Goal: Information Seeking & Learning: Learn about a topic

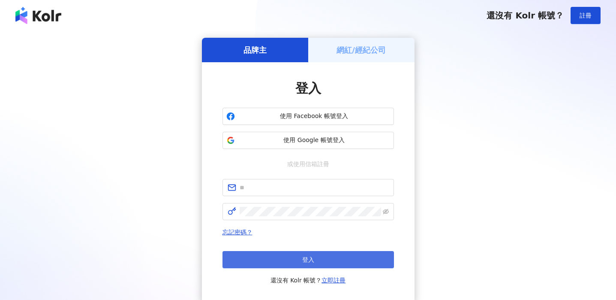
click at [297, 261] on button "登入" at bounding box center [309, 259] width 172 height 17
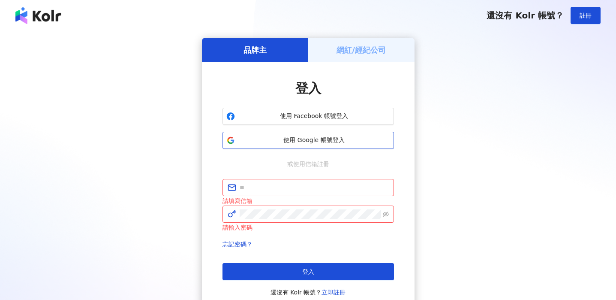
click at [314, 135] on button "使用 Google 帳號登入" at bounding box center [309, 140] width 172 height 17
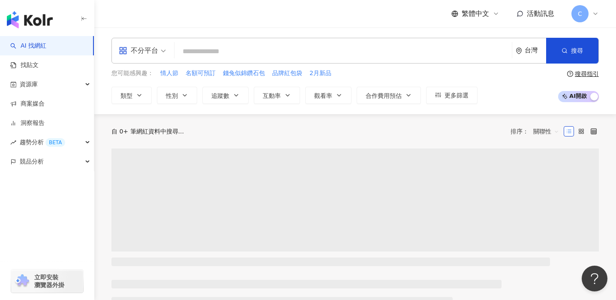
click at [165, 50] on span "不分平台" at bounding box center [142, 51] width 47 height 14
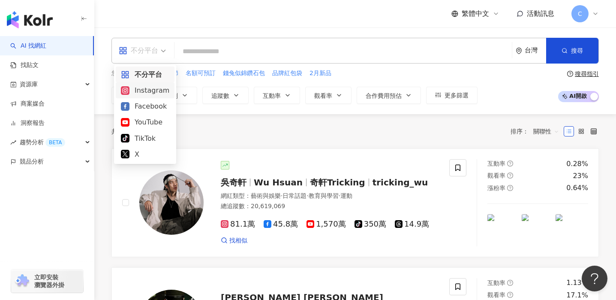
click at [152, 92] on div "Instagram" at bounding box center [145, 90] width 48 height 11
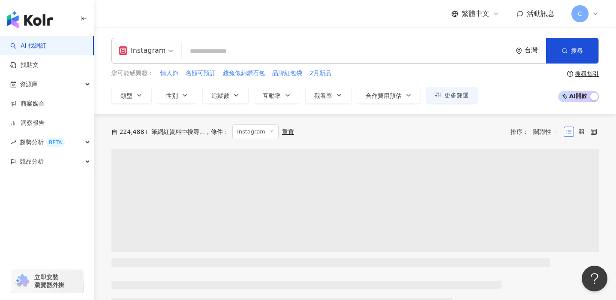
click at [202, 54] on input "search" at bounding box center [346, 51] width 323 height 16
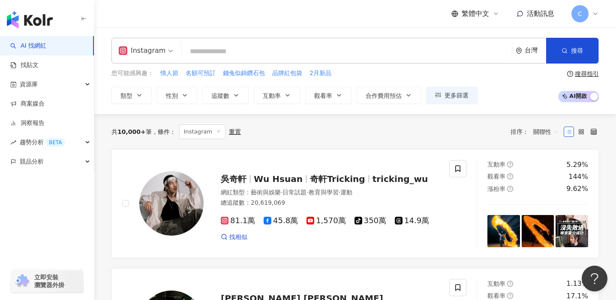
paste input "****"
type input "****"
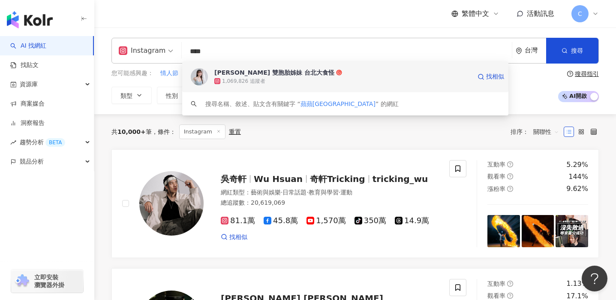
click at [203, 76] on img at bounding box center [199, 76] width 17 height 17
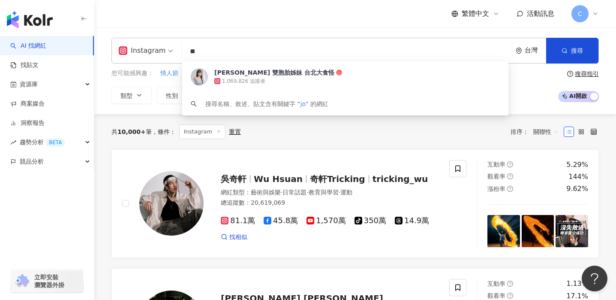
type input "*"
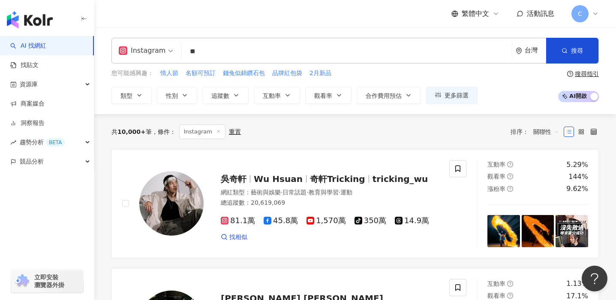
type input "*"
type input "**"
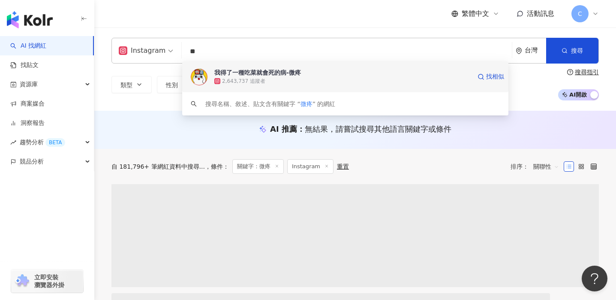
click at [200, 86] on div "我得了一種吃菜就會死的病-微疼 2,643,737 追蹤者 找相似" at bounding box center [345, 76] width 326 height 31
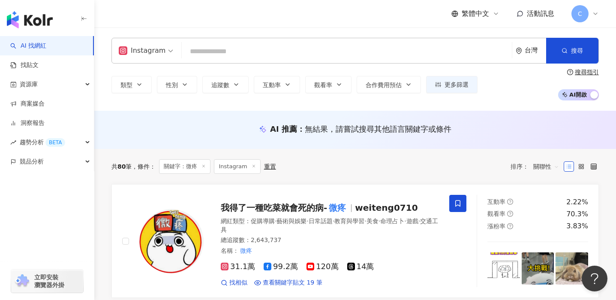
click at [162, 51] on div "Instagram" at bounding box center [142, 51] width 47 height 14
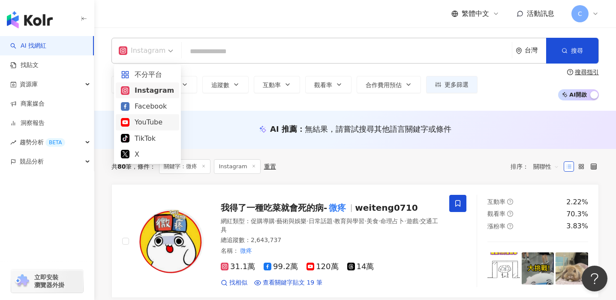
click at [148, 117] on div "YouTube" at bounding box center [147, 122] width 53 height 11
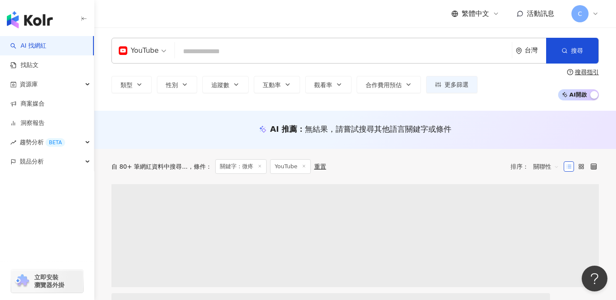
click at [215, 54] on input "search" at bounding box center [343, 51] width 330 height 16
paste input "*******"
type input "*******"
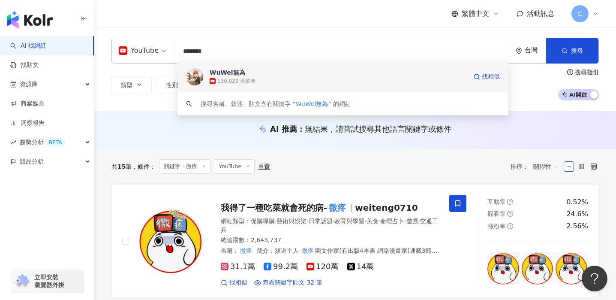
click at [217, 76] on div "WuWei無為" at bounding box center [228, 72] width 36 height 9
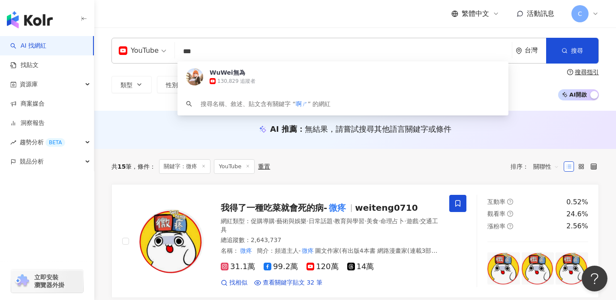
type input "**"
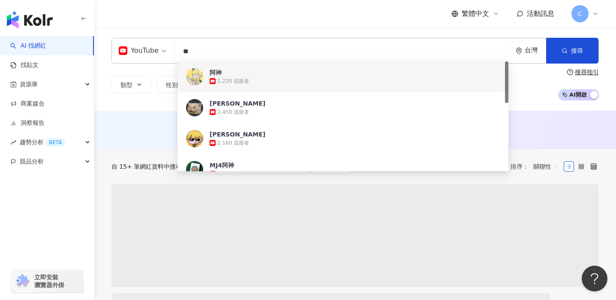
click at [216, 76] on div "阿神" at bounding box center [216, 72] width 12 height 9
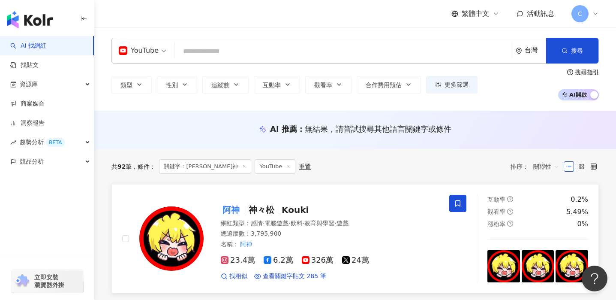
click at [215, 202] on div "阿神 神々松 Kouki 網紅類型 ： 感情 · 電腦遊戲 · 飲料 · 教育與學習 · 遊戲 總追蹤數 ： 3,795,900 名稱 ： 阿神 23.4萬 …" at bounding box center [322, 239] width 236 height 84
click at [284, 50] on input "search" at bounding box center [343, 51] width 330 height 16
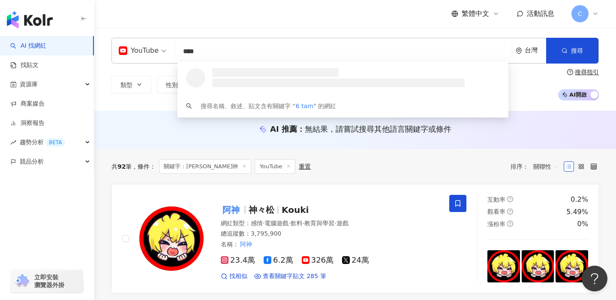
type input "*****"
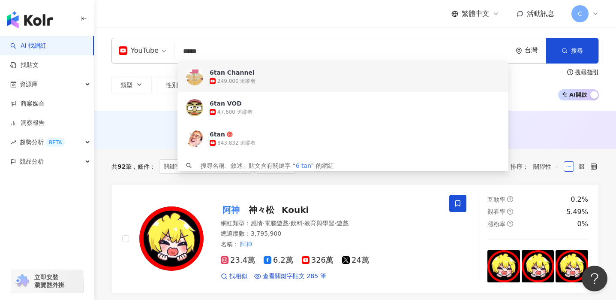
click at [256, 88] on div "6tan Channel 249,000 追蹤者" at bounding box center [343, 76] width 331 height 31
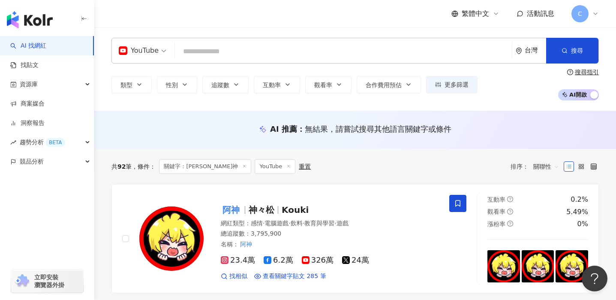
click at [220, 50] on input "search" at bounding box center [343, 51] width 330 height 16
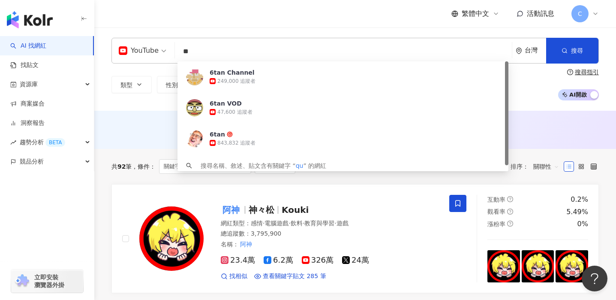
type input "*"
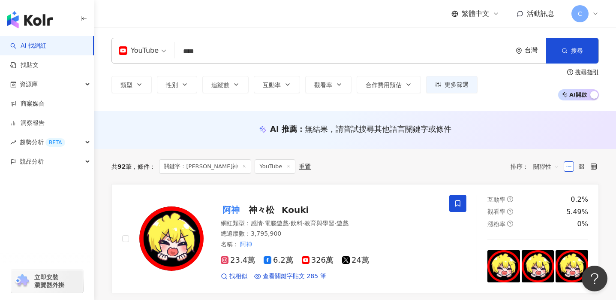
type input "**"
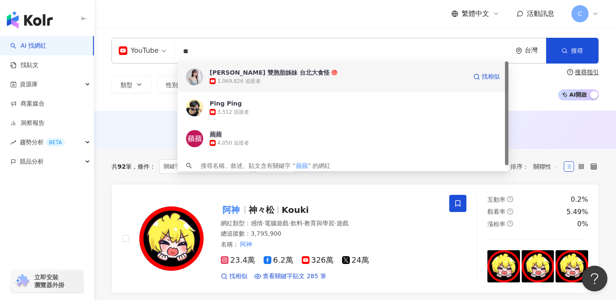
click at [246, 83] on div "1,069,826 追蹤者" at bounding box center [239, 81] width 43 height 7
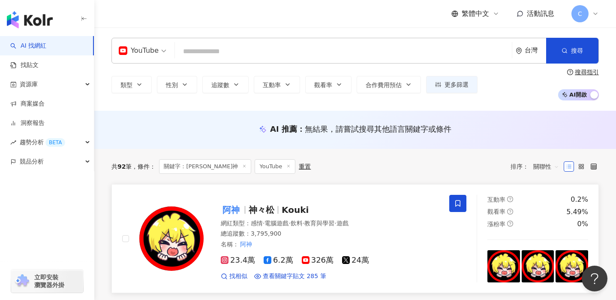
click at [313, 210] on div "阿神 神々松 Kouki" at bounding box center [330, 210] width 218 height 12
click at [157, 53] on div "YouTube" at bounding box center [139, 51] width 40 height 14
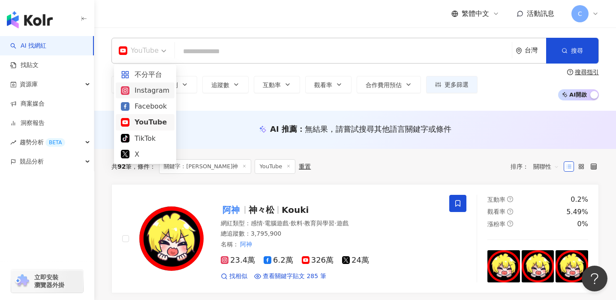
click at [151, 93] on div "Instagram" at bounding box center [145, 90] width 48 height 11
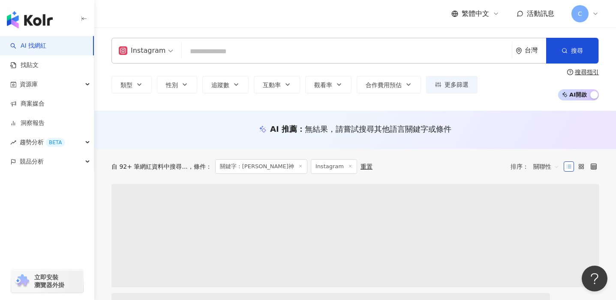
click at [207, 56] on input "search" at bounding box center [346, 51] width 323 height 16
paste input "**"
type input "**"
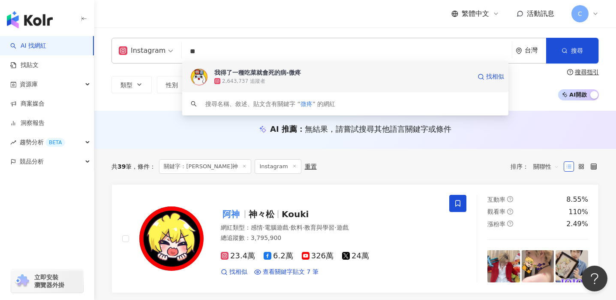
click at [233, 86] on div "我得了一種吃菜就會死的病-微疼 2,643,737 追蹤者 找相似" at bounding box center [345, 76] width 326 height 31
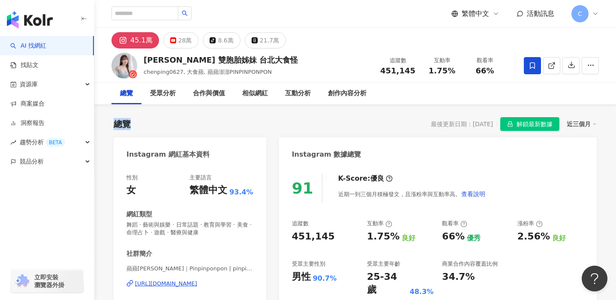
drag, startPoint x: 208, startPoint y: 117, endPoint x: 208, endPoint y: 124, distance: 6.9
click at [208, 124] on div "總覽 最後更新日期：2025/8/19 解鎖最新數據 近三個月" at bounding box center [355, 124] width 483 height 14
drag, startPoint x: 362, startPoint y: 244, endPoint x: 387, endPoint y: 242, distance: 25.4
click at [387, 242] on div "追蹤數 451,145 互動率 1.75% 良好 觀看率 66% 優秀 漲粉率 2.56% 良好 受眾主要性別 男性 90.7% 受眾主要年齡 25-34 歲…" at bounding box center [438, 258] width 292 height 77
click at [390, 242] on div "1.75%" at bounding box center [383, 236] width 33 height 13
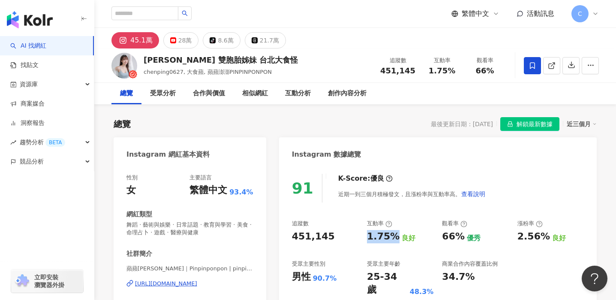
drag, startPoint x: 393, startPoint y: 236, endPoint x: 366, endPoint y: 239, distance: 26.3
click at [366, 239] on div "追蹤數 451,145 互動率 1.75% 良好 觀看率 66% 優秀 漲粉率 2.56% 良好 受眾主要性別 男性 90.7% 受眾主要年齡 25-34 歲…" at bounding box center [438, 258] width 292 height 77
copy div "1.75%"
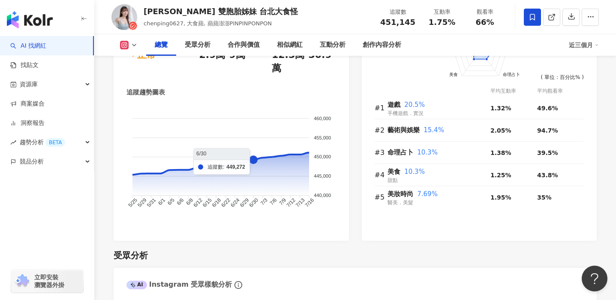
scroll to position [151, 0]
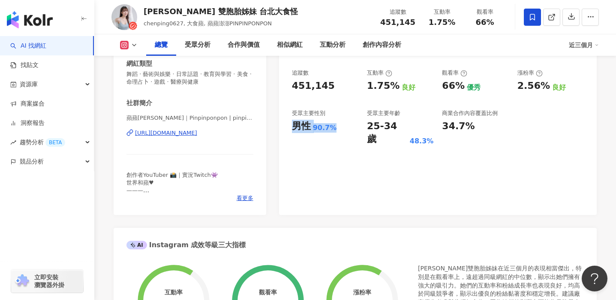
drag, startPoint x: 290, startPoint y: 129, endPoint x: 332, endPoint y: 127, distance: 42.5
click at [332, 127] on div "91 K-Score : 優良 近期一到三個月積極發文，且漲粉率與互動率高。 查看說明 追蹤數 451,145 互動率 1.75% 良好 觀看率 66% 優秀…" at bounding box center [438, 115] width 318 height 200
copy div "男性 90.7%"
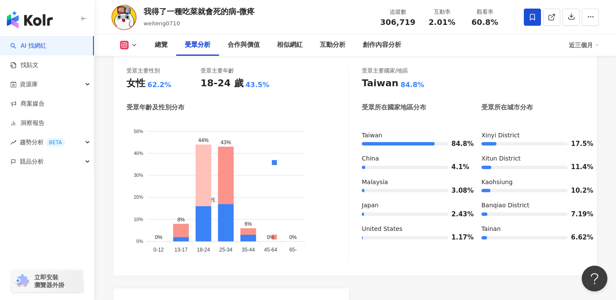
scroll to position [787, 0]
click at [183, 223] on foreignobject "男性 女性" at bounding box center [238, 187] width 222 height 138
drag, startPoint x: 172, startPoint y: 248, endPoint x: 196, endPoint y: 251, distance: 23.7
click at [196, 250] on foreignobject "男性 女性" at bounding box center [238, 187] width 222 height 138
drag, startPoint x: 176, startPoint y: 251, endPoint x: 226, endPoint y: 248, distance: 49.8
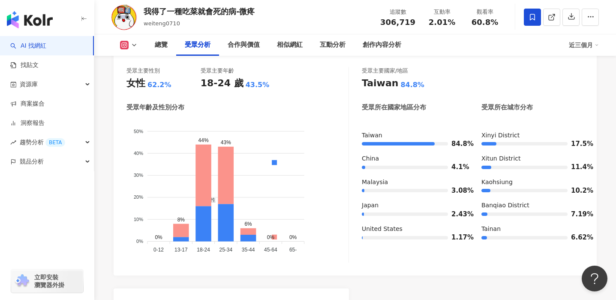
click at [225, 248] on g "0-12 0-12 13-17 [PHONE_NUMBER] [PHONE_NUMBER] [PHONE_NUMBER] [PHONE_NUMBER] 45-…" at bounding box center [226, 250] width 144 height 6
drag, startPoint x: 234, startPoint y: 249, endPoint x: 171, endPoint y: 245, distance: 62.8
click at [172, 245] on foreignobject "男性 女性" at bounding box center [238, 187] width 222 height 138
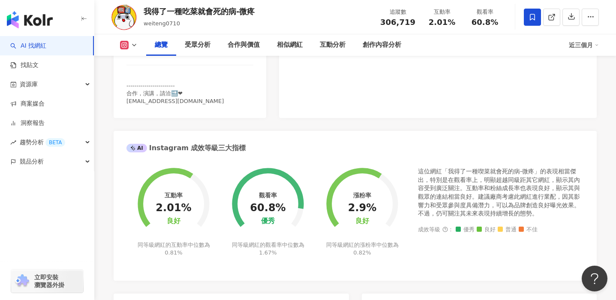
scroll to position [137, 0]
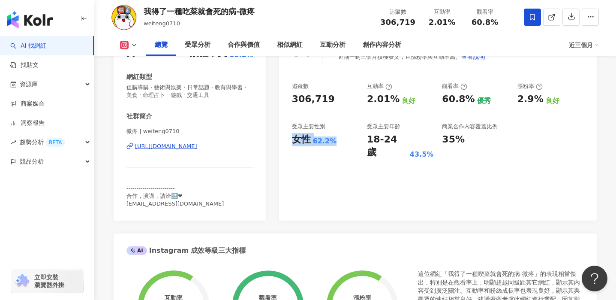
drag, startPoint x: 291, startPoint y: 141, endPoint x: 334, endPoint y: 142, distance: 42.9
click at [334, 142] on div "90 K-Score : 優良 近期一到三個月積極發文，且漲粉率與互動率高。 查看說明 追蹤數 306,719 互動率 2.01% 良好 觀看率 60.8% …" at bounding box center [438, 124] width 318 height 193
copy div "女性 62.2%"
click at [300, 148] on div "90 K-Score : 優良 近期一到三個月積極發文，且漲粉率與互動率高。 查看說明 追蹤數 306,719 互動率 2.01% 良好 觀看率 60.8% …" at bounding box center [438, 124] width 318 height 193
drag, startPoint x: 334, startPoint y: 141, endPoint x: 314, endPoint y: 140, distance: 19.7
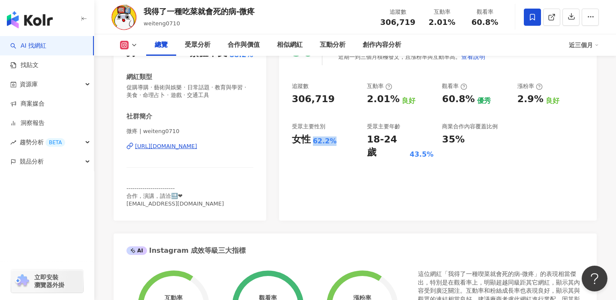
click at [314, 140] on div "女性 62.2%" at bounding box center [325, 139] width 66 height 13
copy div "62.2%"
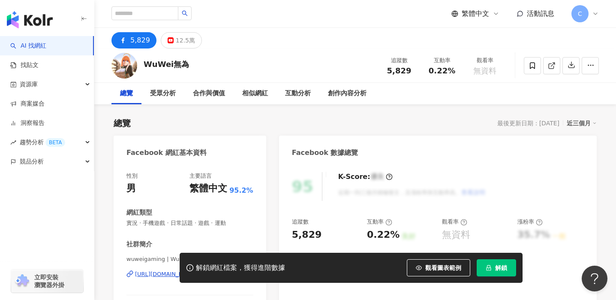
scroll to position [85, 0]
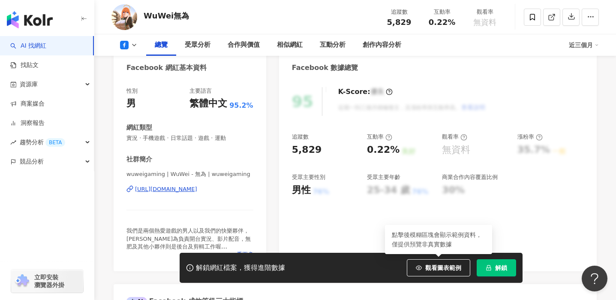
click at [492, 266] on button "解鎖" at bounding box center [496, 267] width 39 height 17
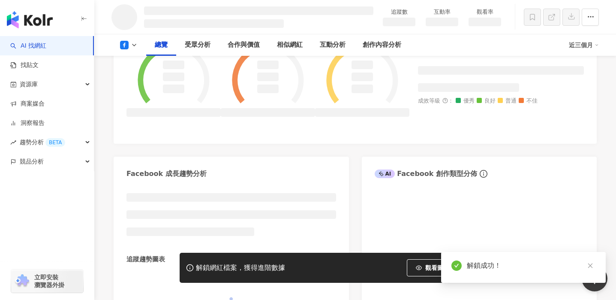
scroll to position [126, 0]
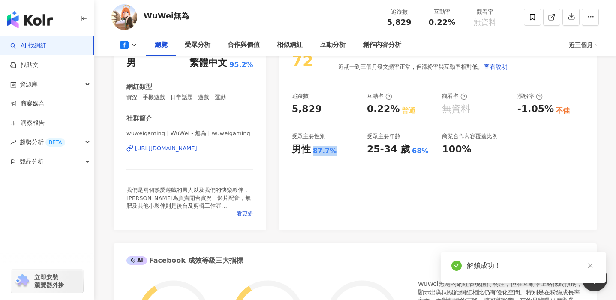
drag, startPoint x: 312, startPoint y: 153, endPoint x: 333, endPoint y: 151, distance: 21.1
click at [333, 151] on div "男性 87.7%" at bounding box center [325, 149] width 66 height 13
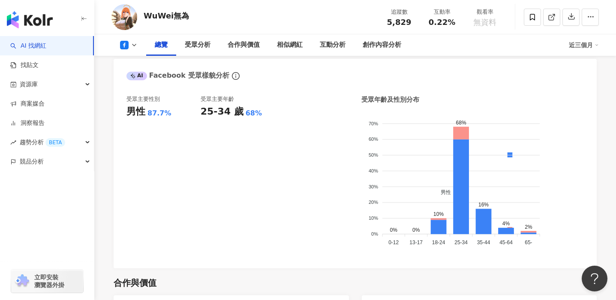
scroll to position [762, 0]
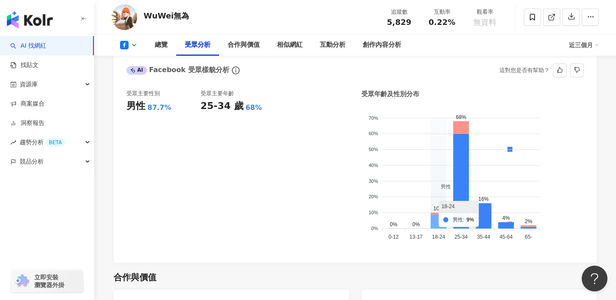
click at [437, 217] on icon at bounding box center [439, 221] width 16 height 14
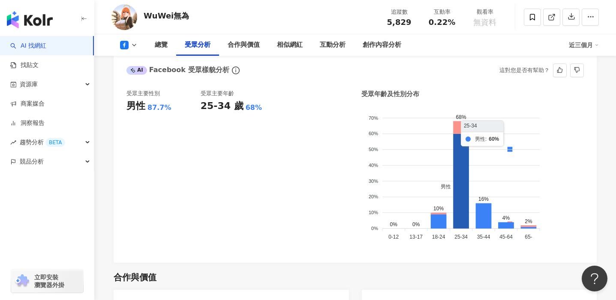
click at [454, 186] on icon at bounding box center [461, 180] width 16 height 95
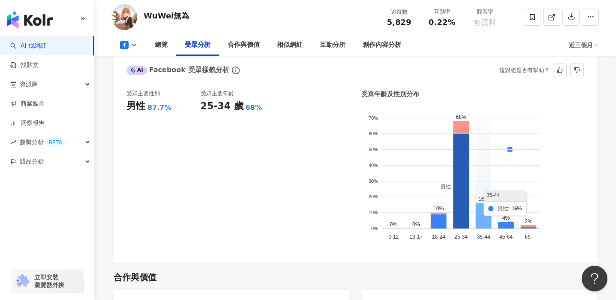
click at [486, 211] on icon at bounding box center [484, 215] width 16 height 25
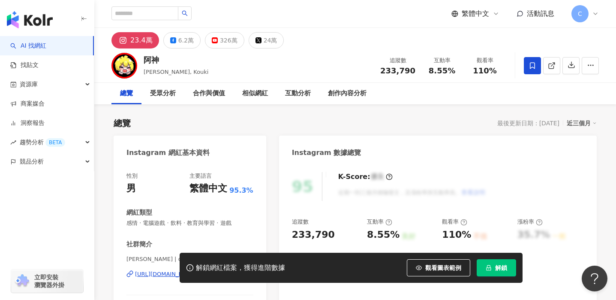
click at [499, 265] on span "解鎖" at bounding box center [501, 267] width 12 height 7
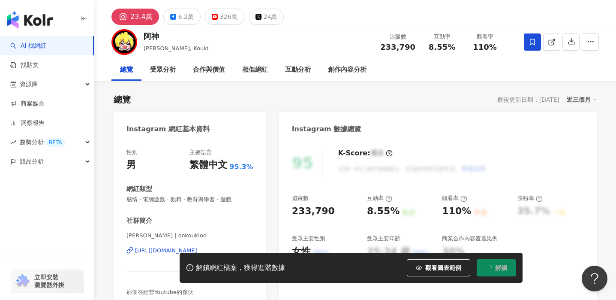
click at [308, 181] on div "95 K-Score : 優良 近期一到三個月積極發文，且漲粉率與互動率高。 查看說明 追蹤數 233,790 互動率 8.55% 良好 觀看率 110% 不…" at bounding box center [438, 224] width 318 height 169
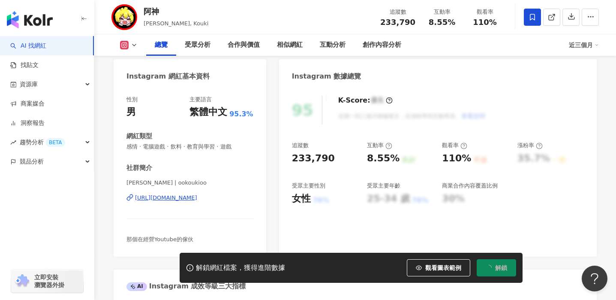
scroll to position [94, 0]
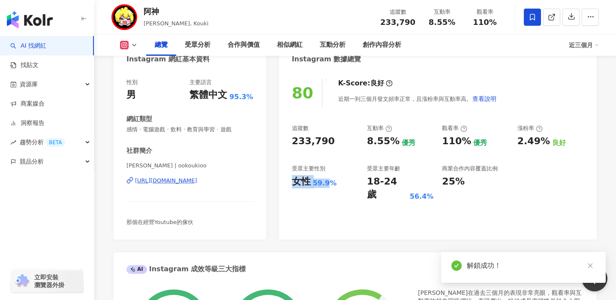
drag, startPoint x: 288, startPoint y: 181, endPoint x: 326, endPoint y: 181, distance: 37.8
click at [326, 181] on div "80 K-Score : 良好 近期一到三個月發文頻率正常，且漲粉率與互動率高。 查看說明 追蹤數 233,790 互動率 8.55% 優秀 觀看率 110%…" at bounding box center [438, 154] width 318 height 169
click at [314, 188] on div "59.9%" at bounding box center [325, 182] width 24 height 9
drag, startPoint x: 313, startPoint y: 182, endPoint x: 341, endPoint y: 184, distance: 27.9
click at [341, 184] on div "女性 59.9%" at bounding box center [325, 181] width 66 height 13
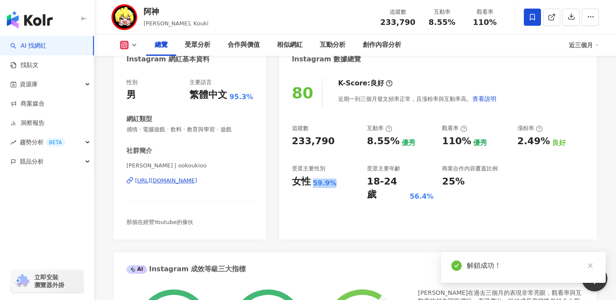
copy div "59.9%"
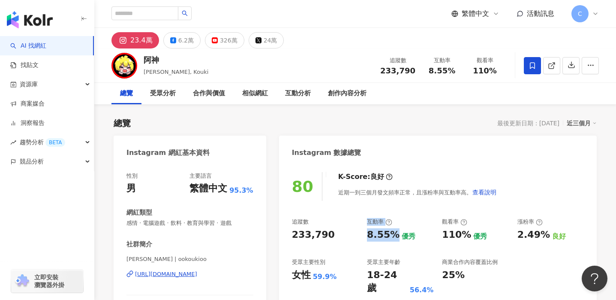
drag, startPoint x: 362, startPoint y: 238, endPoint x: 393, endPoint y: 236, distance: 31.4
click at [393, 236] on div "追蹤數 233,790 互動率 8.55% 優秀 觀看率 110% 優秀 漲粉率 2.49% 良好 受眾主要性別 女性 59.9% 受眾主要年齡 18-24 …" at bounding box center [438, 256] width 292 height 77
click at [386, 239] on div "8.55%" at bounding box center [383, 234] width 33 height 13
drag, startPoint x: 366, startPoint y: 239, endPoint x: 387, endPoint y: 238, distance: 21.5
click at [387, 238] on div "追蹤數 233,790 互動率 8.55% 優秀 觀看率 110% 優秀 漲粉率 2.49% 良好 受眾主要性別 女性 59.9% 受眾主要年齡 18-24 …" at bounding box center [438, 256] width 292 height 77
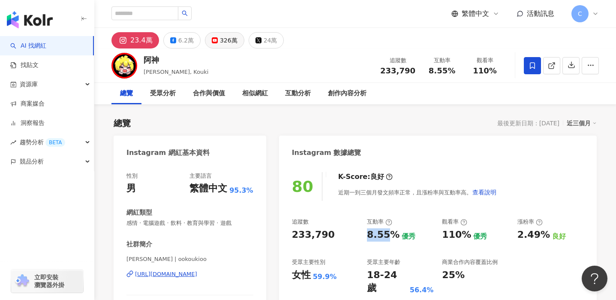
click at [215, 43] on button "326萬" at bounding box center [224, 40] width 39 height 16
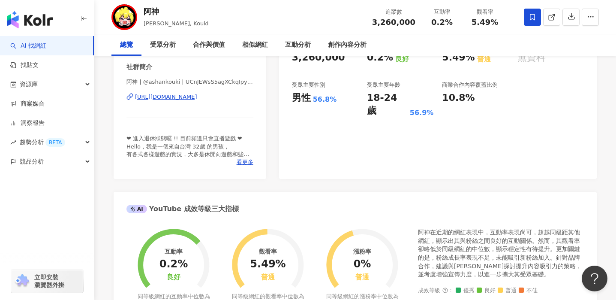
scroll to position [183, 0]
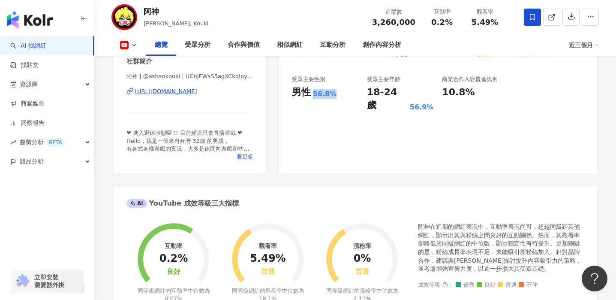
drag, startPoint x: 311, startPoint y: 92, endPoint x: 335, endPoint y: 93, distance: 23.2
click at [335, 93] on div "男性 56.8%" at bounding box center [325, 92] width 66 height 13
copy div "男性 56.8%"
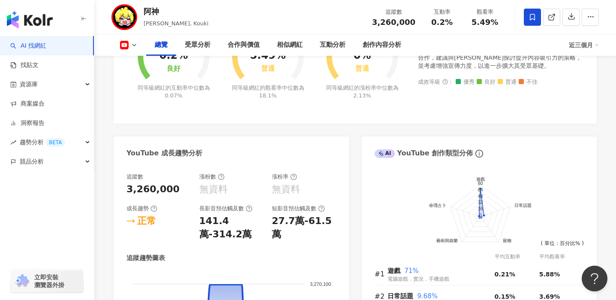
scroll to position [0, 0]
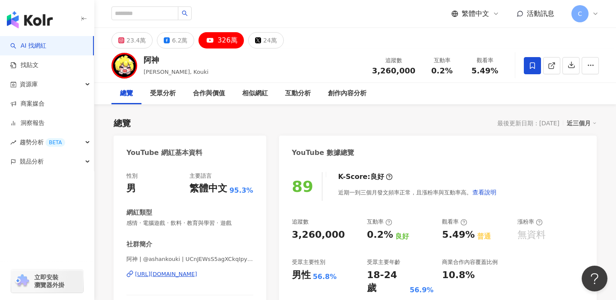
click at [365, 237] on div "追蹤數 3,260,000 互動率 0.2% 良好 觀看率 5.49% 普通 漲粉率 無資料 受眾主要性別 男性 56.8% 受眾主要年齡 18-24 歲 5…" at bounding box center [438, 256] width 292 height 77
drag, startPoint x: 366, startPoint y: 236, endPoint x: 389, endPoint y: 236, distance: 23.6
click at [389, 236] on div "追蹤數 3,260,000 互動率 0.2% 良好 觀看率 5.49% 普通 漲粉率 無資料 受眾主要性別 男性 56.8% 受眾主要年齡 18-24 歲 5…" at bounding box center [438, 256] width 292 height 77
copy div "0.2%"
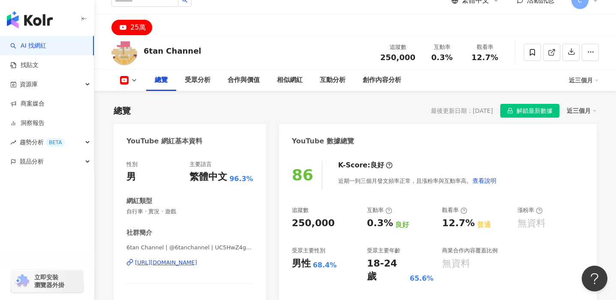
scroll to position [61, 0]
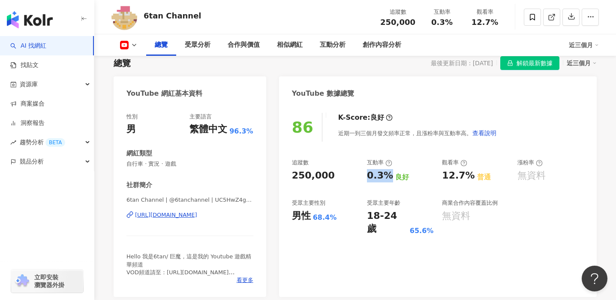
drag, startPoint x: 368, startPoint y: 178, endPoint x: 388, endPoint y: 181, distance: 20.9
click at [388, 181] on div "0.3%" at bounding box center [380, 175] width 26 height 13
copy div "0.3%"
click at [130, 44] on button at bounding box center [129, 45] width 35 height 9
click at [134, 45] on icon at bounding box center [134, 45] width 7 height 7
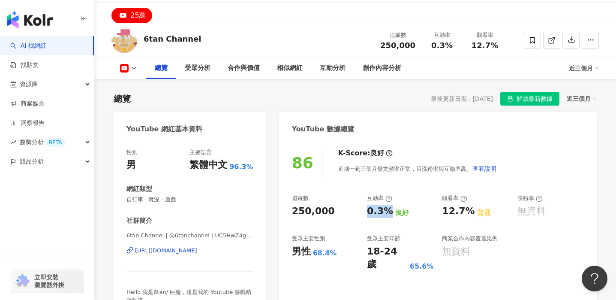
scroll to position [0, 0]
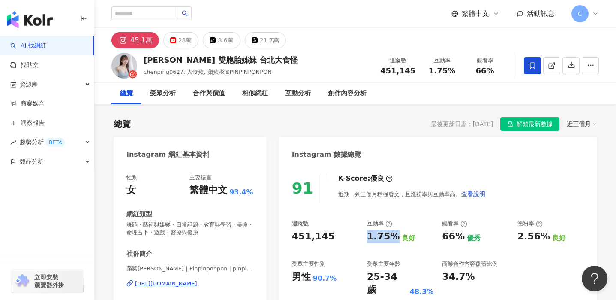
drag, startPoint x: 364, startPoint y: 239, endPoint x: 391, endPoint y: 237, distance: 27.1
click at [391, 237] on div "追蹤數 451,145 互動率 1.75% 良好 觀看率 66% 優秀 漲粉率 2.56% 良好 受眾主要性別 男性 90.7% 受眾主要年齡 25-34 歲…" at bounding box center [438, 258] width 292 height 77
copy div "1.75%"
drag, startPoint x: 178, startPoint y: 39, endPoint x: 220, endPoint y: 74, distance: 54.5
click at [178, 39] on div "28萬" at bounding box center [185, 40] width 14 height 12
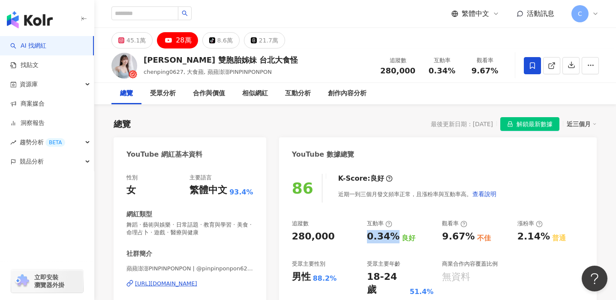
drag, startPoint x: 369, startPoint y: 236, endPoint x: 392, endPoint y: 238, distance: 23.2
click at [392, 238] on div "追蹤數 280,000 互動率 0.34% 良好 觀看率 9.67% 不佳 漲粉率 2.14% 普通 受眾主要性別 男性 88.2% 受眾主要年齡 18-24…" at bounding box center [438, 258] width 292 height 77
copy div "0.34%"
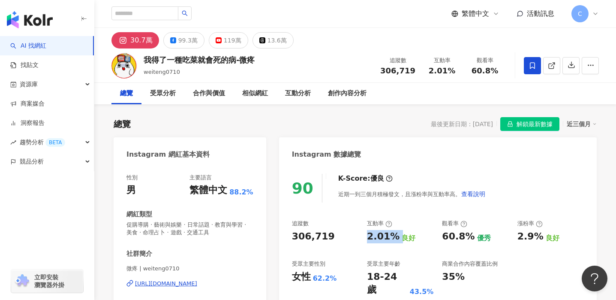
drag, startPoint x: 367, startPoint y: 237, endPoint x: 396, endPoint y: 238, distance: 29.2
click at [396, 238] on div "2.01% 良好" at bounding box center [400, 236] width 66 height 13
copy div "2.01%"
click at [162, 15] on input "search" at bounding box center [145, 13] width 67 height 14
paste input "*******"
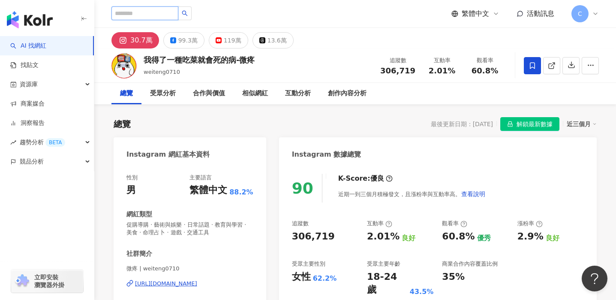
type input "*******"
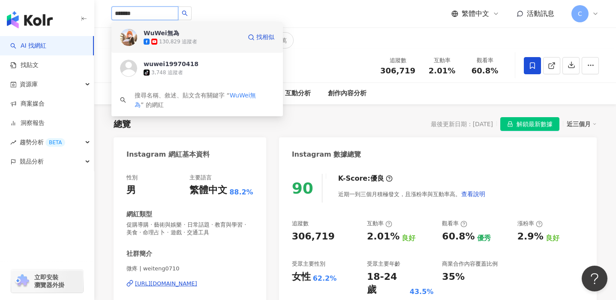
click at [153, 30] on div "WuWei無為" at bounding box center [162, 33] width 36 height 9
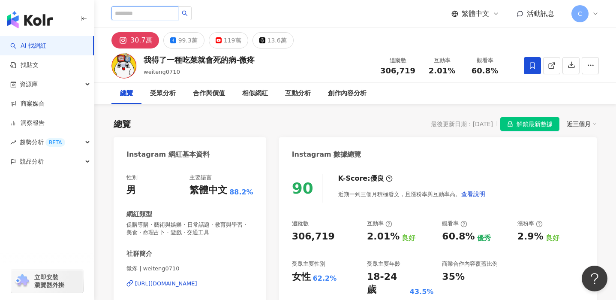
type input "*"
paste input "*****"
type input "*****"
type input "*"
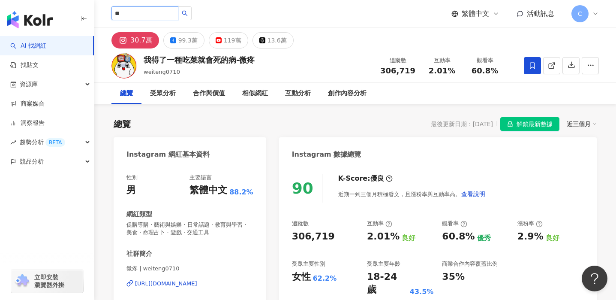
type input "**"
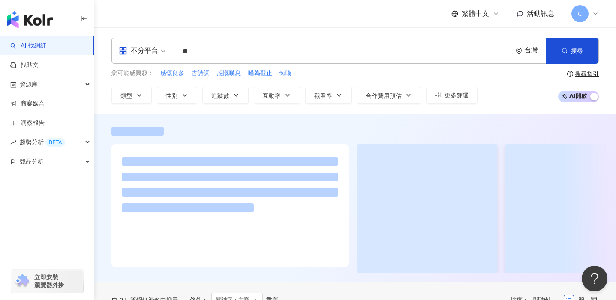
click at [162, 49] on span "不分平台" at bounding box center [142, 51] width 47 height 14
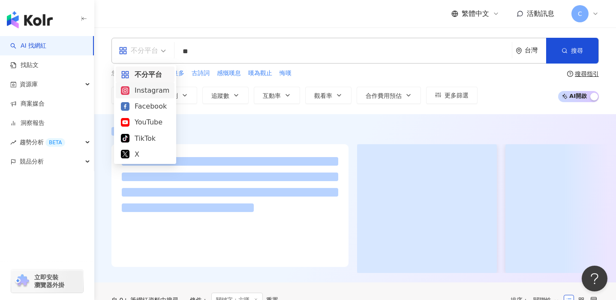
click at [165, 89] on div "Instagram" at bounding box center [145, 90] width 48 height 11
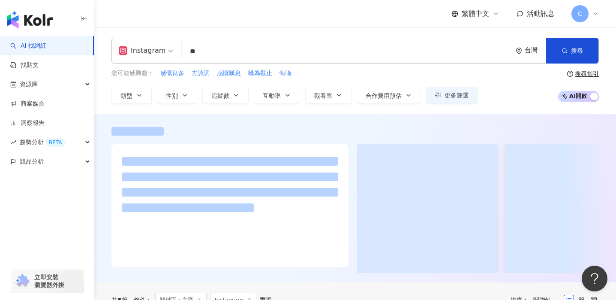
click at [226, 39] on div "ig Instagram ** 台灣 搜尋" at bounding box center [356, 51] width 488 height 26
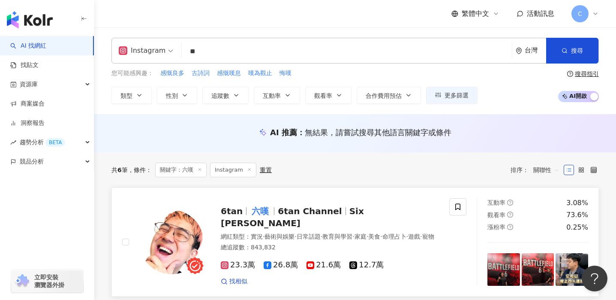
click at [278, 211] on span "6tan Channel" at bounding box center [310, 211] width 64 height 10
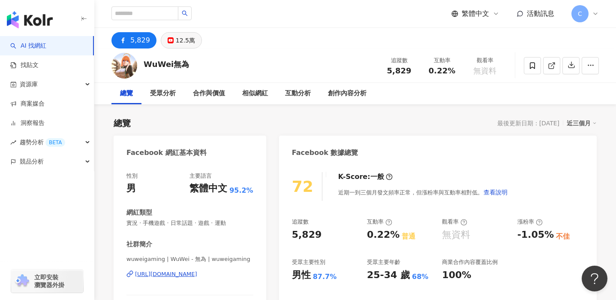
click at [178, 44] on div "12.5萬" at bounding box center [185, 40] width 19 height 12
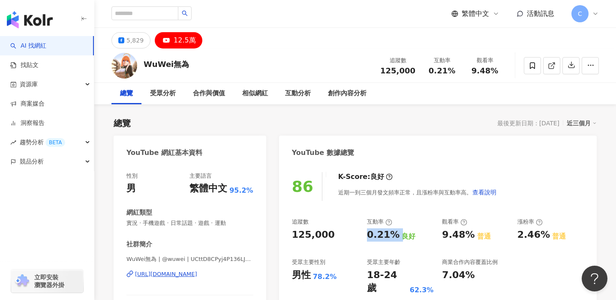
drag, startPoint x: 368, startPoint y: 236, endPoint x: 396, endPoint y: 236, distance: 27.9
click at [396, 236] on div "0.21% 良好" at bounding box center [400, 234] width 66 height 13
copy div "0.21%"
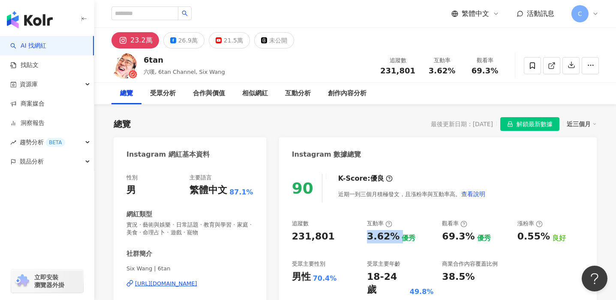
drag, startPoint x: 370, startPoint y: 235, endPoint x: 396, endPoint y: 239, distance: 25.6
click at [396, 239] on div "追蹤數 231,801 互動率 3.62% 優秀 觀看率 69.3% 優秀 漲粉率 0.55% 良好 受眾主要性別 男性 70.4% 受眾主要年齡 18-24…" at bounding box center [438, 258] width 292 height 77
copy div "3.62%"
click at [178, 44] on div "26.9萬" at bounding box center [187, 40] width 19 height 12
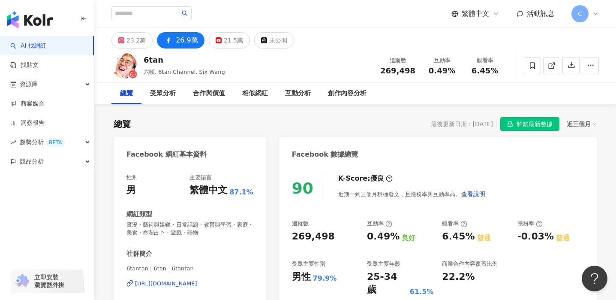
click at [395, 235] on div "0.49% 良好" at bounding box center [400, 236] width 66 height 13
click at [391, 236] on div "0.49%" at bounding box center [383, 236] width 33 height 13
drag, startPoint x: 392, startPoint y: 236, endPoint x: 372, endPoint y: 237, distance: 20.2
click at [372, 237] on div "0.49%" at bounding box center [383, 236] width 33 height 13
copy div "0.49%"
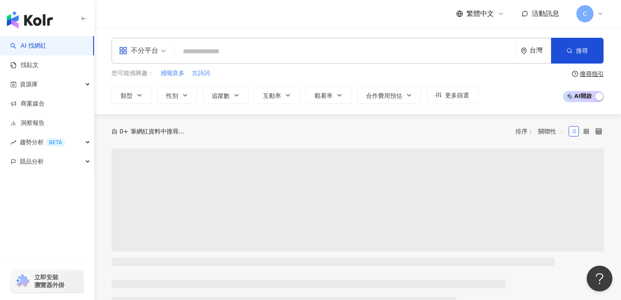
click at [193, 51] on input "search" at bounding box center [345, 51] width 335 height 16
type input "**"
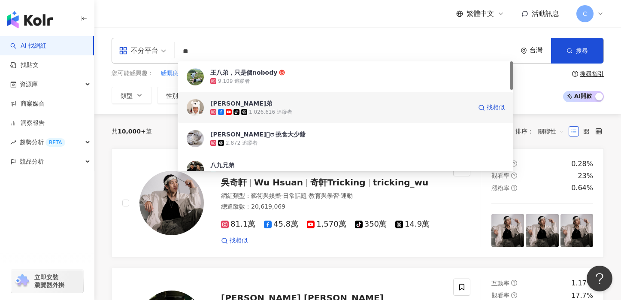
click at [212, 98] on div "[PERSON_NAME]弟 tiktok-icon 1,026,616 追蹤者 找相似" at bounding box center [345, 107] width 335 height 31
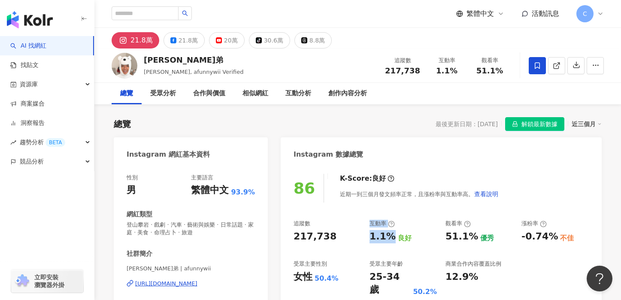
drag, startPoint x: 364, startPoint y: 236, endPoint x: 390, endPoint y: 236, distance: 25.3
click at [390, 236] on div "追蹤數 217,738 互動率 1.1% 良好 觀看率 51.1% 優秀 漲粉率 -0.74% 不佳 受眾主要性別 女性 50.4% 受眾主要年齡 25-34…" at bounding box center [440, 258] width 295 height 77
click at [386, 241] on div "1.1%" at bounding box center [382, 236] width 26 height 13
drag, startPoint x: 390, startPoint y: 238, endPoint x: 371, endPoint y: 235, distance: 19.1
click at [371, 235] on div "1.1%" at bounding box center [382, 236] width 26 height 13
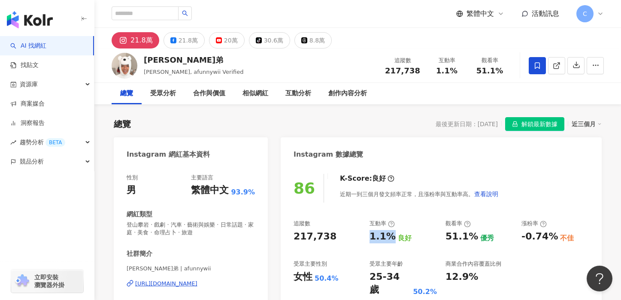
copy div "1.1%"
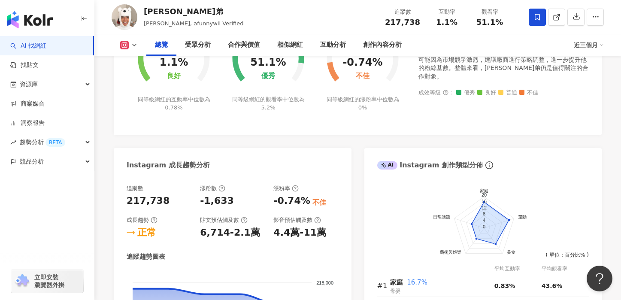
scroll to position [105, 0]
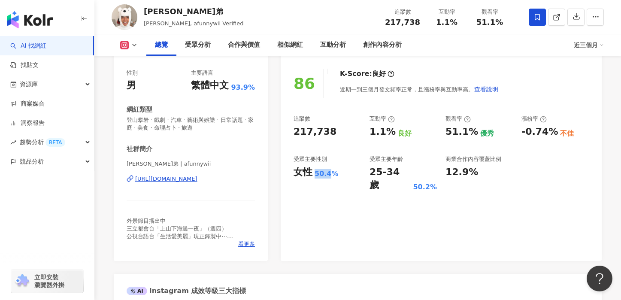
drag, startPoint x: 330, startPoint y: 174, endPoint x: 311, endPoint y: 174, distance: 18.4
click at [311, 174] on div "女性 50.4%" at bounding box center [326, 172] width 67 height 13
copy div "女性 50.4"
